Goal: Task Accomplishment & Management: Use online tool/utility

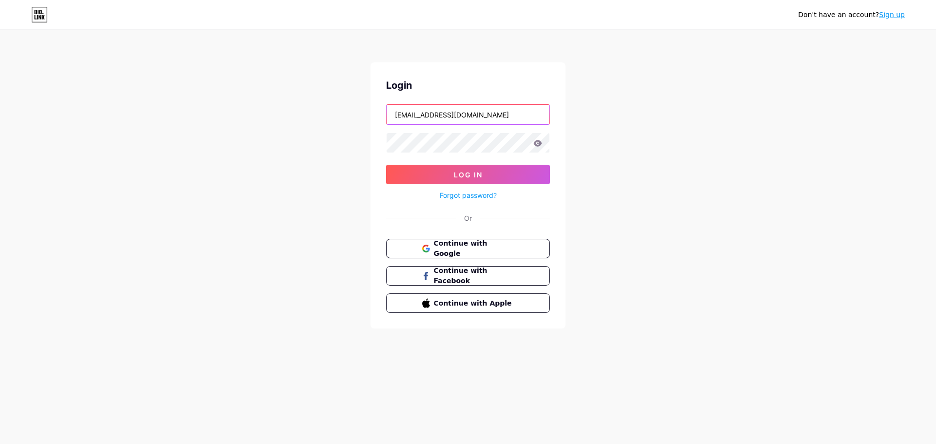
click at [518, 115] on input "[EMAIL_ADDRESS][DOMAIN_NAME]" at bounding box center [467, 114] width 163 height 19
type input "[EMAIL_ADDRESS][DOMAIN_NAME]"
click at [454, 180] on button "Log In" at bounding box center [468, 174] width 164 height 19
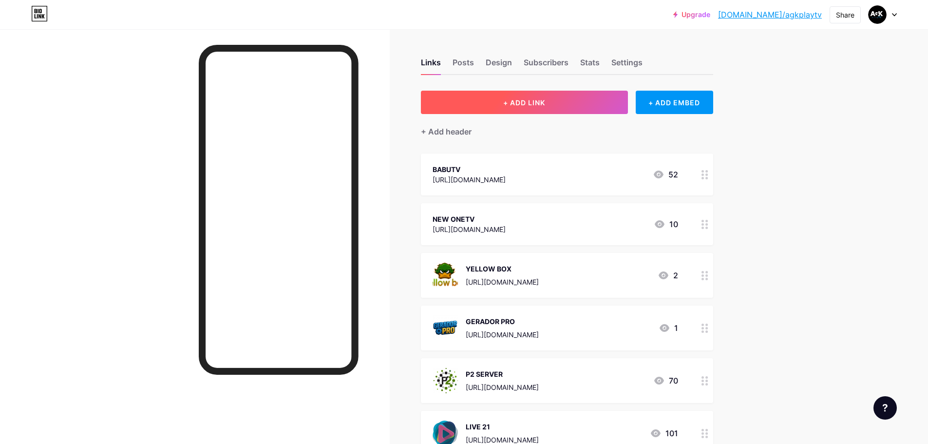
click at [549, 100] on button "+ ADD LINK" at bounding box center [524, 102] width 207 height 23
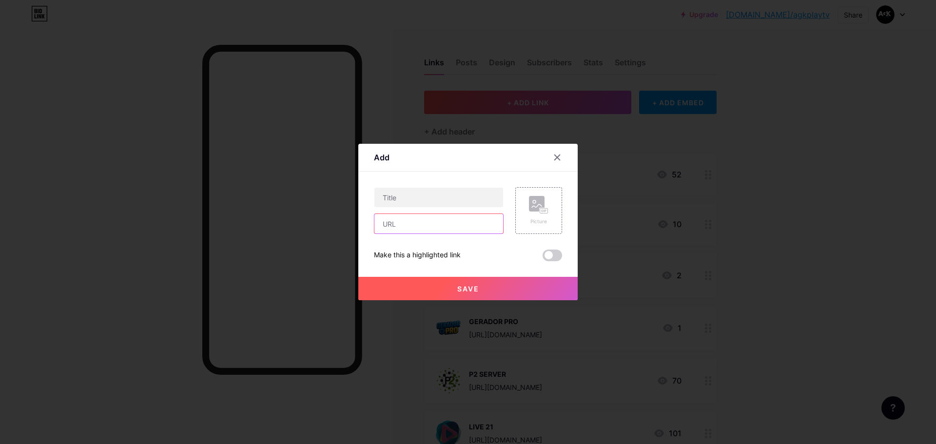
paste input "[URL][DOMAIN_NAME]"
type input "[URL][DOMAIN_NAME]"
click at [416, 193] on input "text" at bounding box center [438, 197] width 129 height 19
type input "DIGITAL+"
click at [543, 220] on div "Picture" at bounding box center [538, 221] width 19 height 7
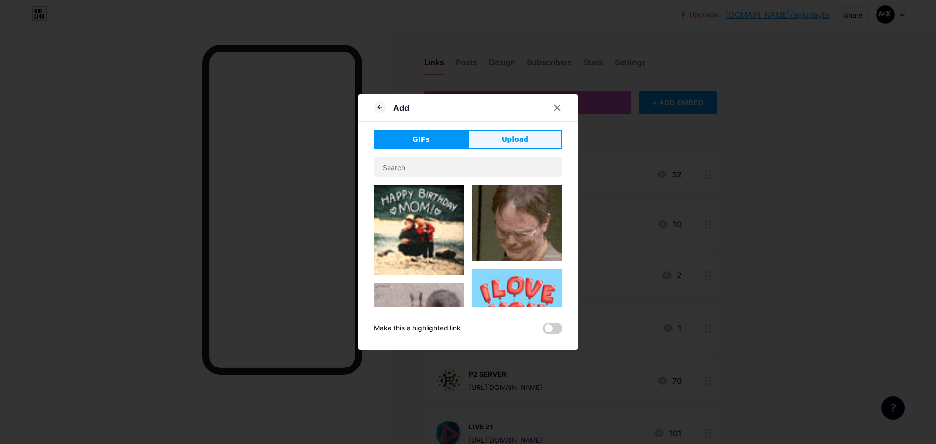
click at [507, 137] on span "Upload" at bounding box center [514, 140] width 27 height 10
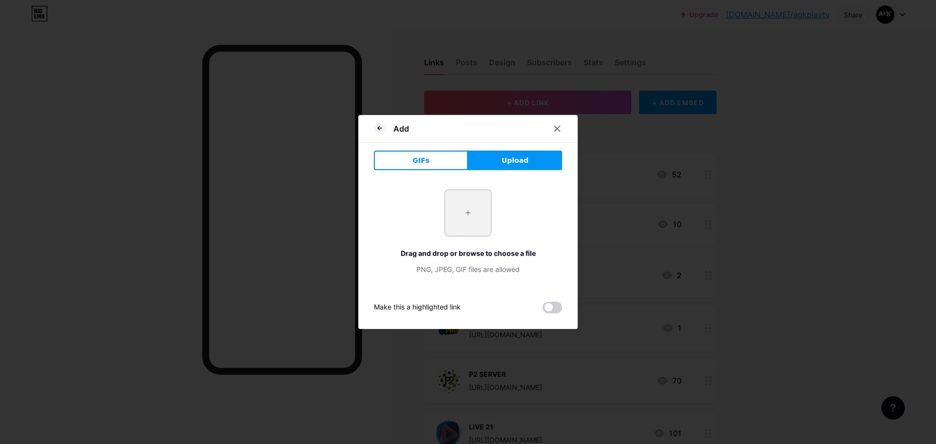
click at [476, 212] on input "file" at bounding box center [468, 213] width 46 height 46
type input "C:\fakepath\DIGITAL+.png"
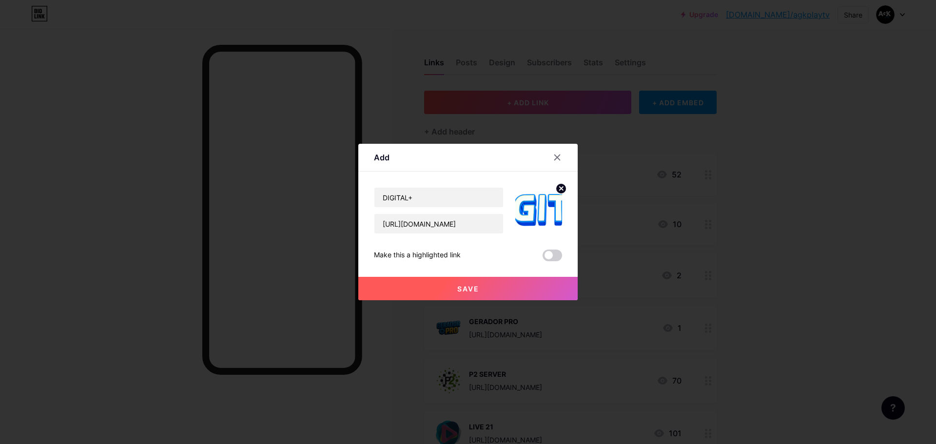
click at [560, 187] on icon at bounding box center [560, 188] width 3 height 3
click at [540, 208] on rect at bounding box center [544, 211] width 9 height 6
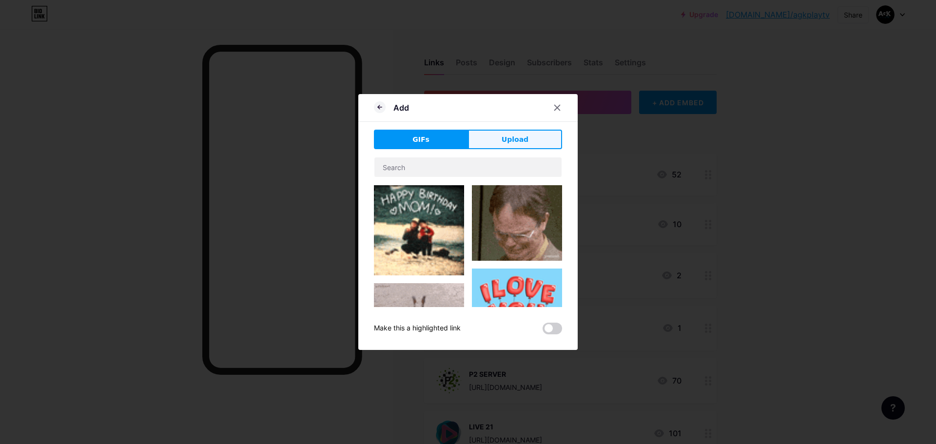
click at [482, 139] on button "Upload" at bounding box center [515, 139] width 94 height 19
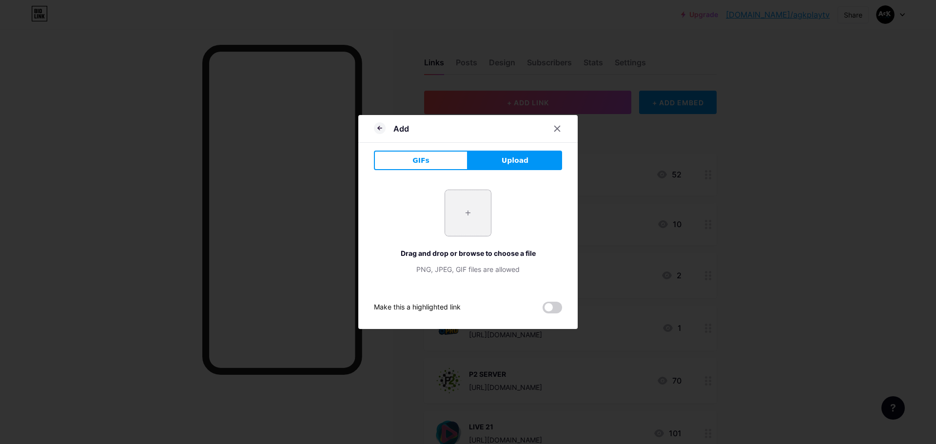
click at [481, 218] on input "file" at bounding box center [468, 213] width 46 height 46
type input "C:\fakepath\DIGITAL+.png"
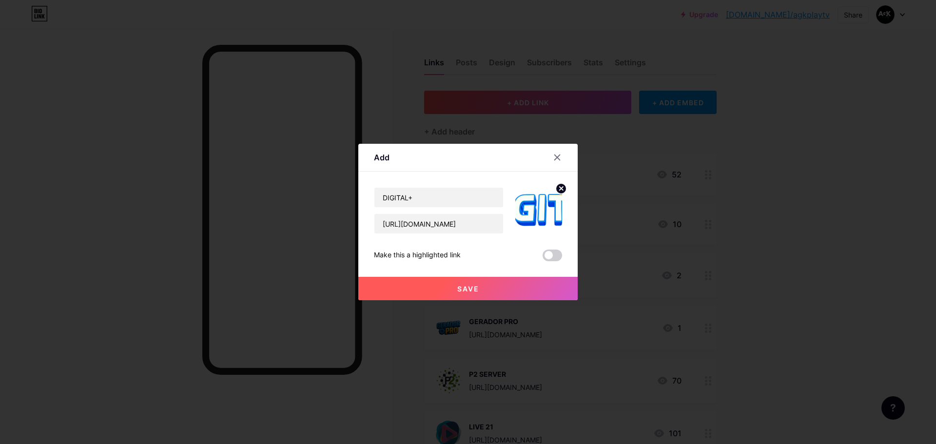
click at [538, 206] on img at bounding box center [538, 210] width 47 height 47
click at [560, 190] on icon at bounding box center [560, 188] width 3 height 3
click at [535, 225] on div "Picture" at bounding box center [538, 221] width 19 height 7
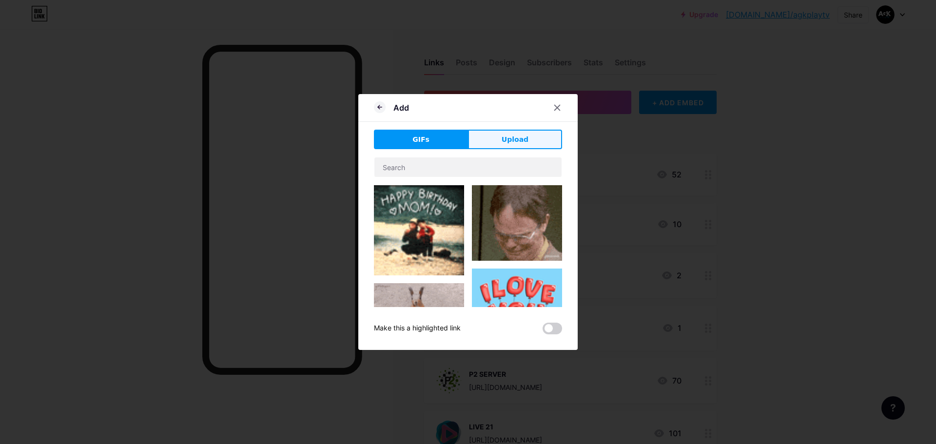
click at [530, 134] on button "Upload" at bounding box center [515, 139] width 94 height 19
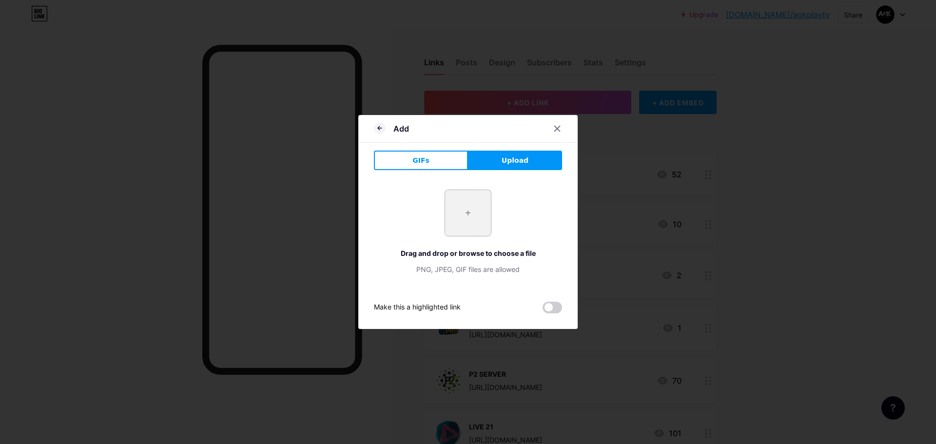
click at [467, 216] on input "file" at bounding box center [468, 213] width 46 height 46
type input "C:\fakepath\DIGITAL+2.jpg"
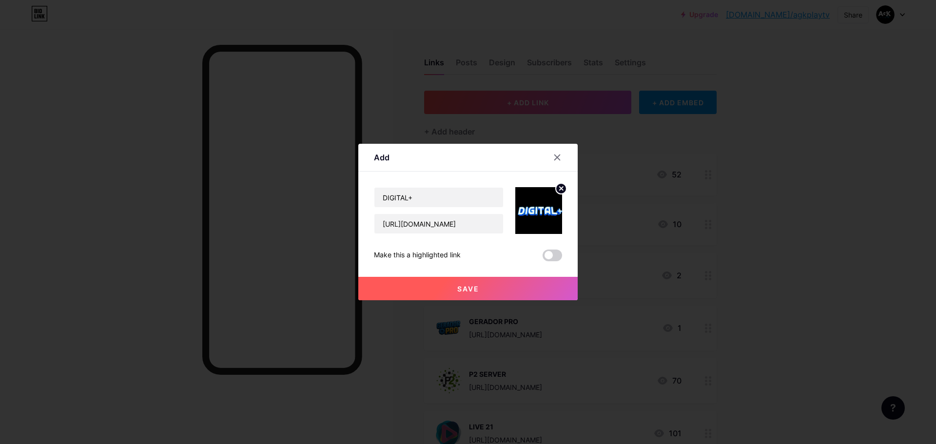
click at [475, 287] on span "Save" at bounding box center [468, 289] width 22 height 8
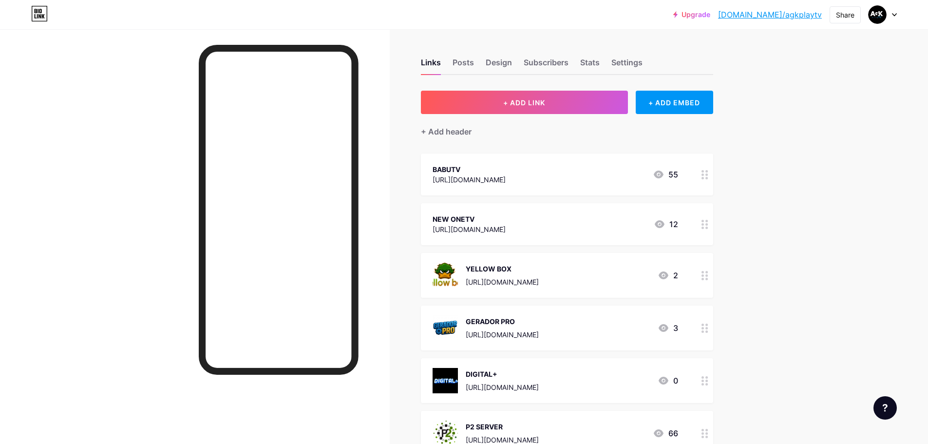
click at [704, 177] on circle at bounding box center [703, 178] width 2 height 2
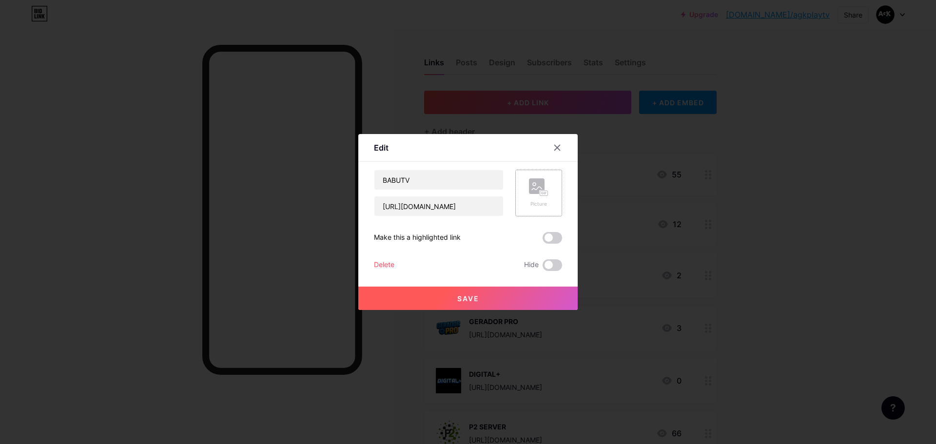
click at [534, 192] on rect at bounding box center [537, 186] width 16 height 16
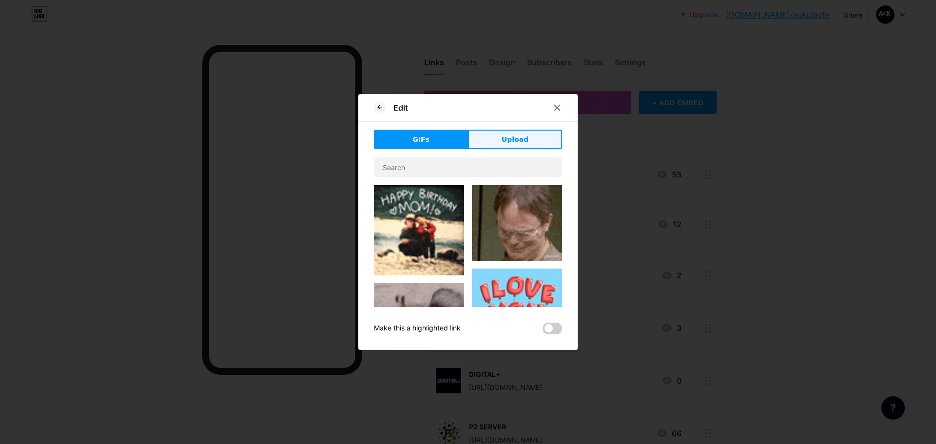
click at [508, 143] on span "Upload" at bounding box center [514, 140] width 27 height 10
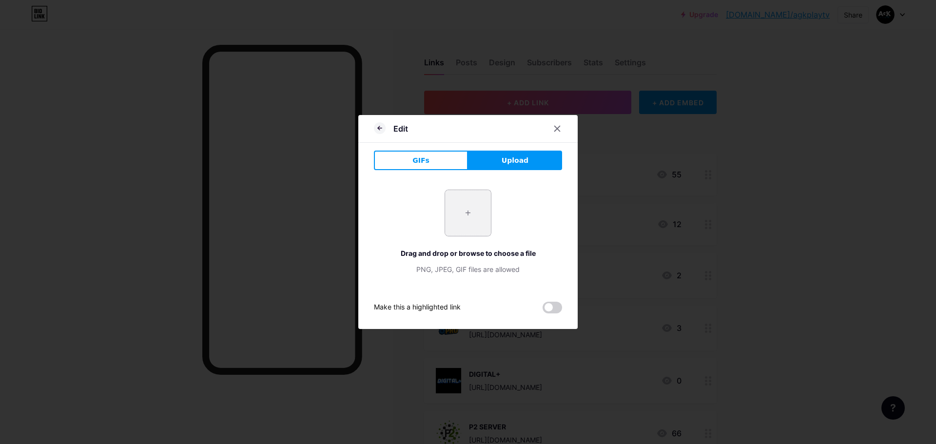
click at [465, 207] on input "file" at bounding box center [468, 213] width 46 height 46
type input "C:\fakepath\BABU TV.jpg"
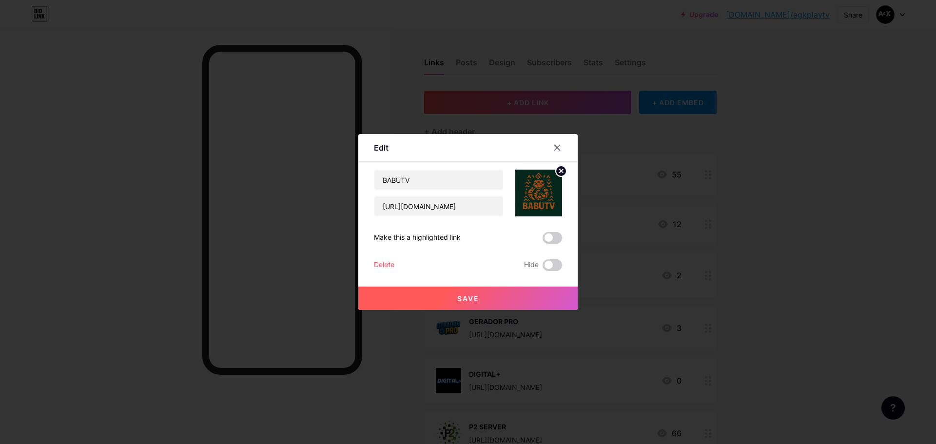
click at [498, 295] on button "Save" at bounding box center [467, 298] width 219 height 23
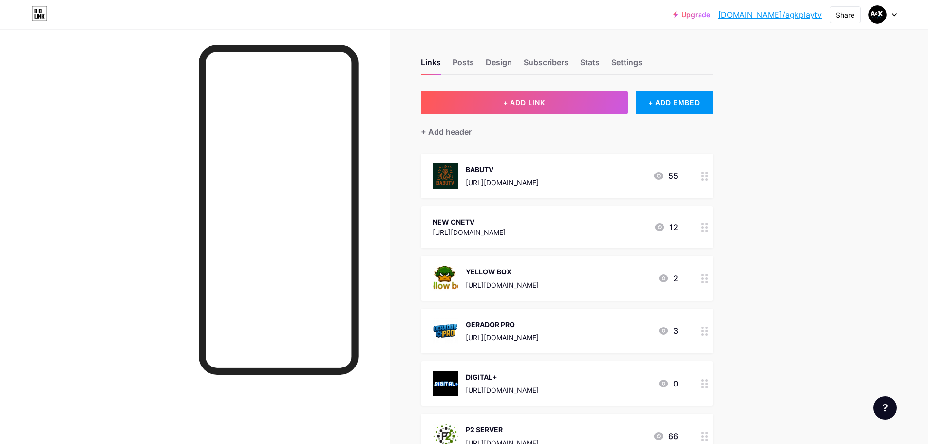
click at [713, 224] on div at bounding box center [705, 227] width 17 height 42
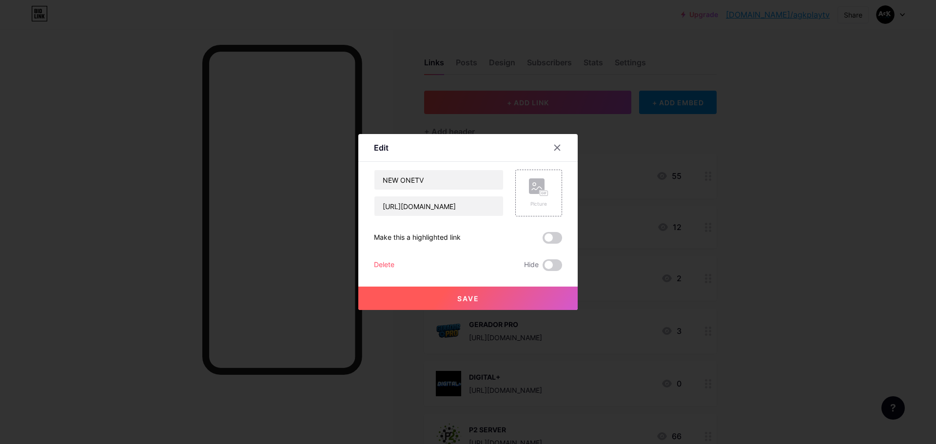
click at [710, 229] on div at bounding box center [468, 222] width 936 height 444
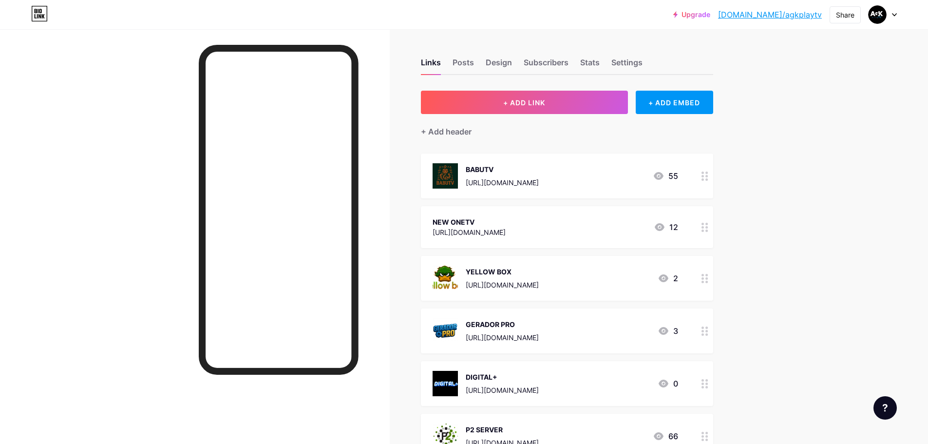
click at [704, 224] on circle at bounding box center [703, 224] width 2 height 2
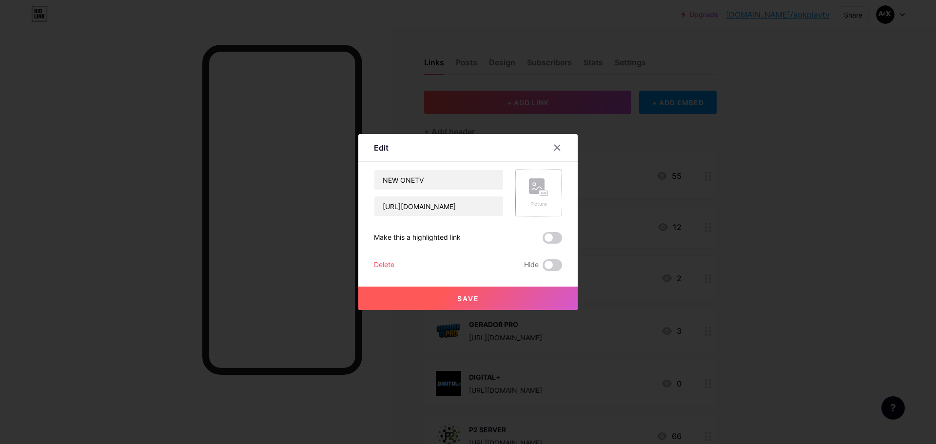
click at [532, 189] on rect at bounding box center [537, 186] width 16 height 16
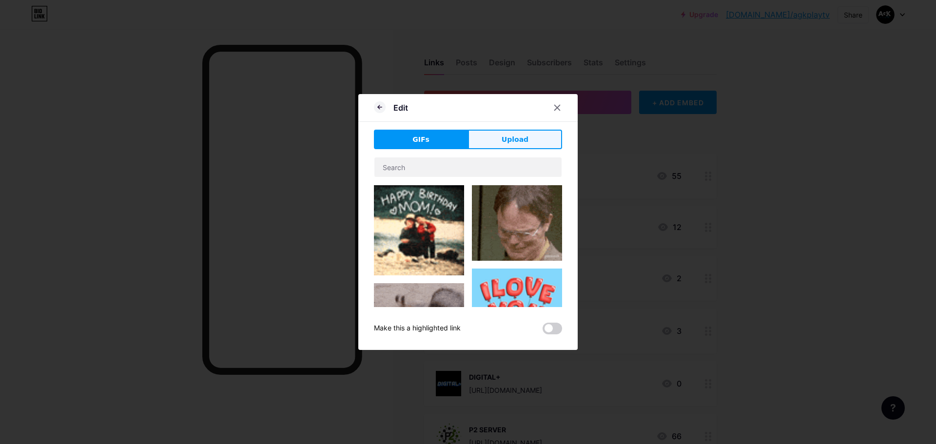
click at [503, 138] on span "Upload" at bounding box center [514, 140] width 27 height 10
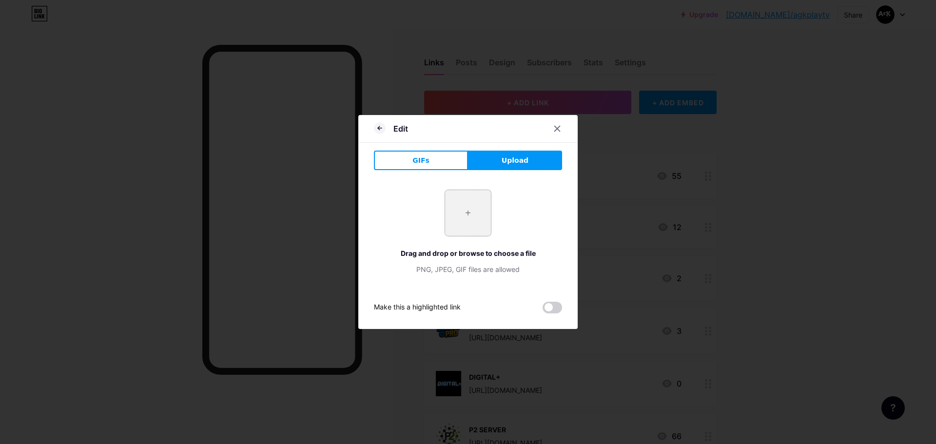
click at [478, 216] on input "file" at bounding box center [468, 213] width 46 height 46
type input "C:\fakepath\NEW ONE.jpg"
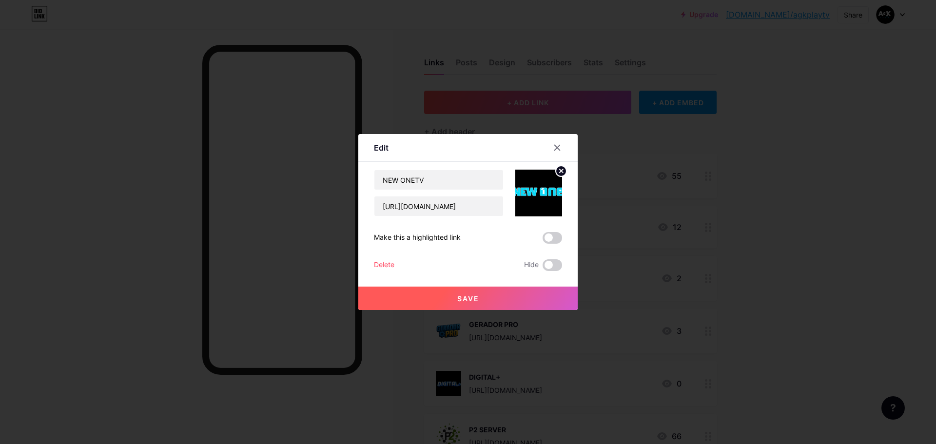
click at [783, 212] on div at bounding box center [468, 222] width 936 height 444
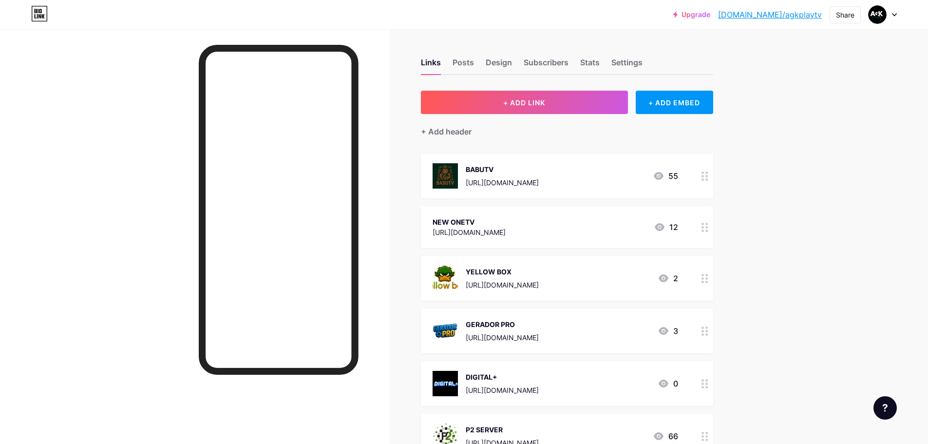
click at [703, 224] on div at bounding box center [705, 227] width 17 height 42
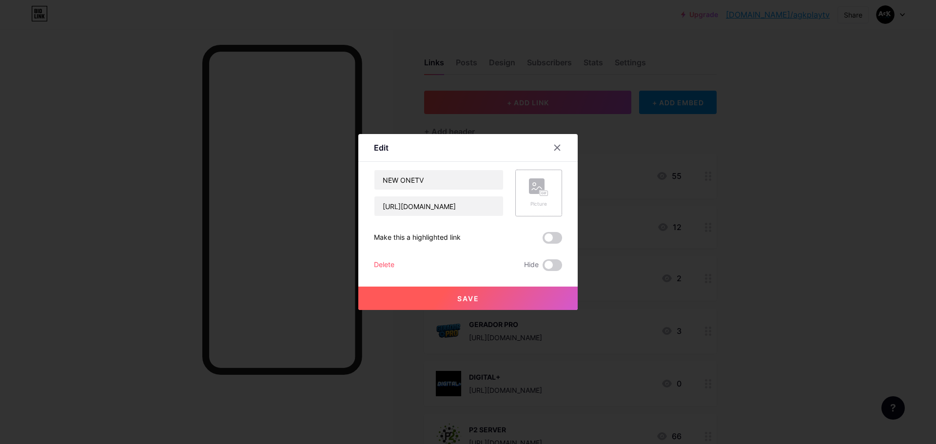
click at [530, 186] on rect at bounding box center [537, 186] width 16 height 16
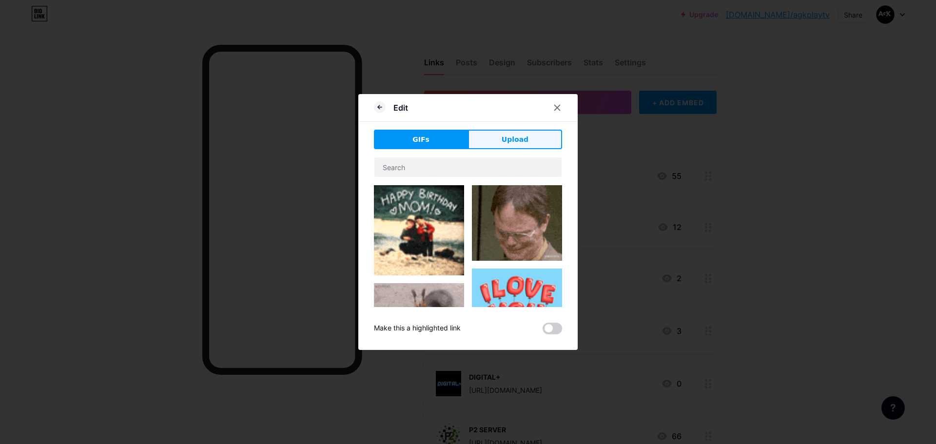
click at [520, 141] on span "Upload" at bounding box center [514, 140] width 27 height 10
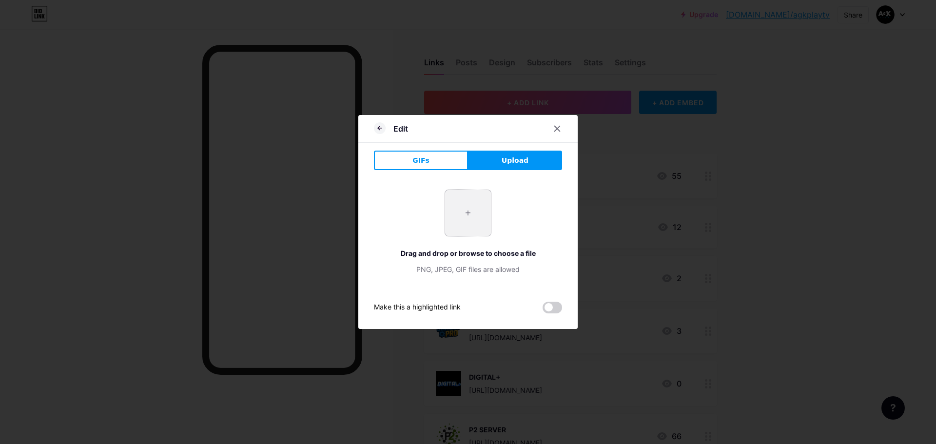
click at [472, 213] on input "file" at bounding box center [468, 213] width 46 height 46
type input "C:\fakepath\NEW ONE2.jpg"
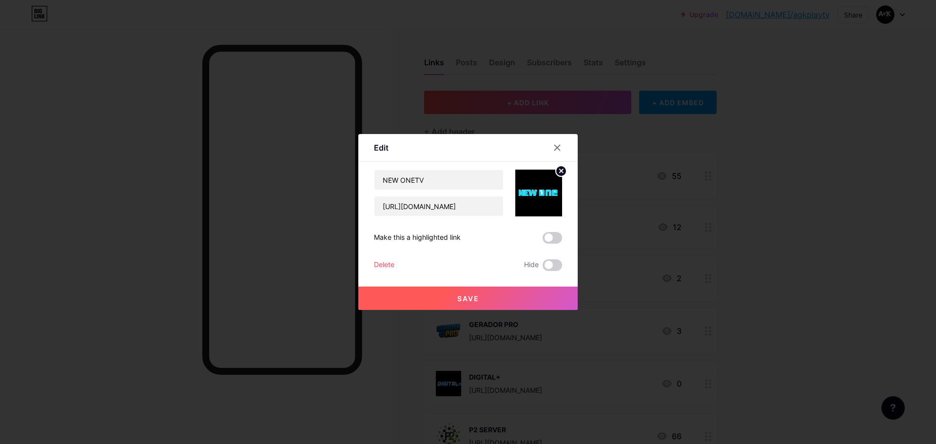
click at [478, 300] on span "Save" at bounding box center [468, 298] width 22 height 8
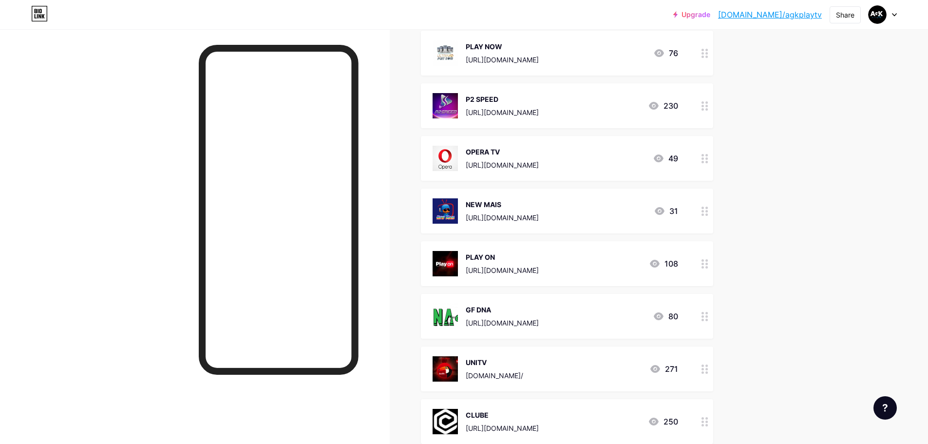
scroll to position [3213, 0]
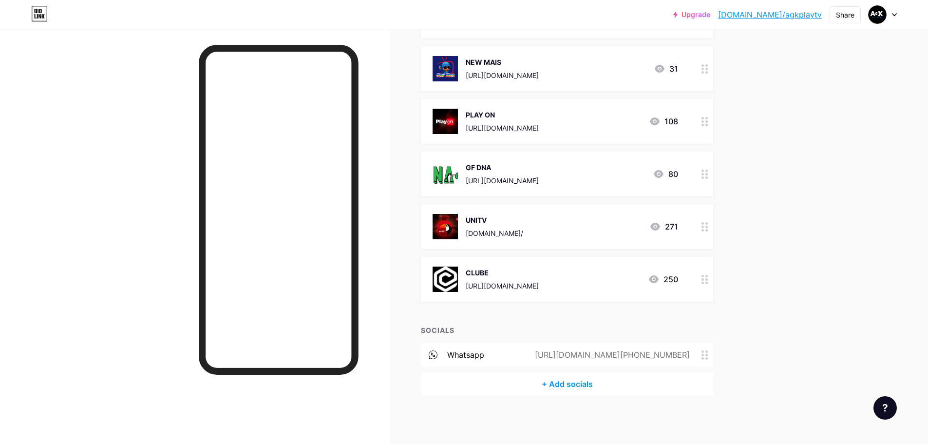
click at [116, 162] on div at bounding box center [195, 251] width 390 height 444
